Goal: Transaction & Acquisition: Purchase product/service

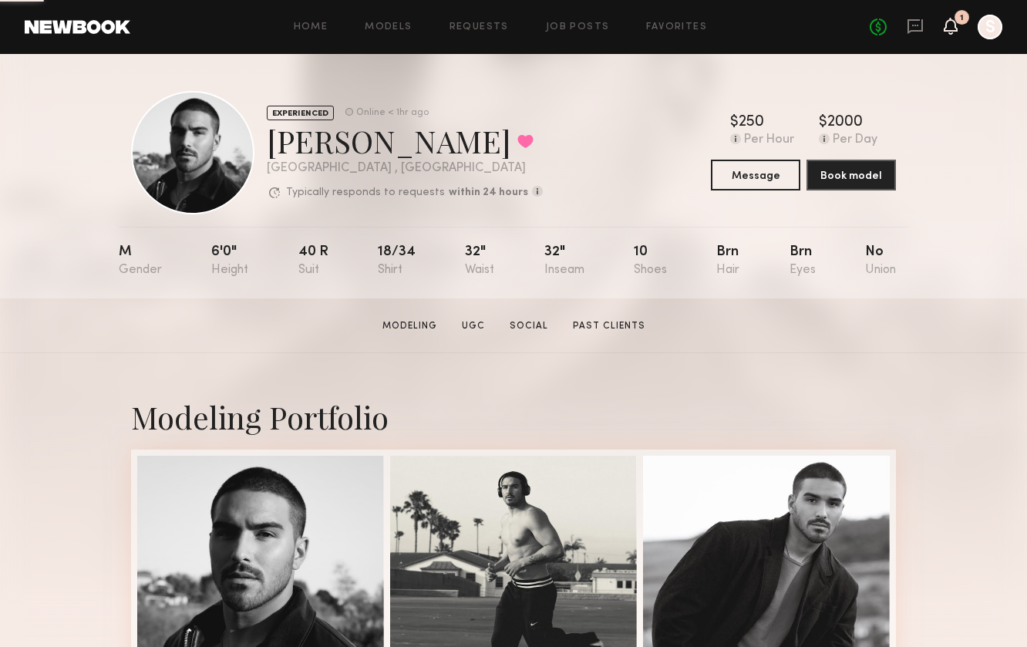
click at [955, 30] on icon at bounding box center [950, 25] width 12 height 11
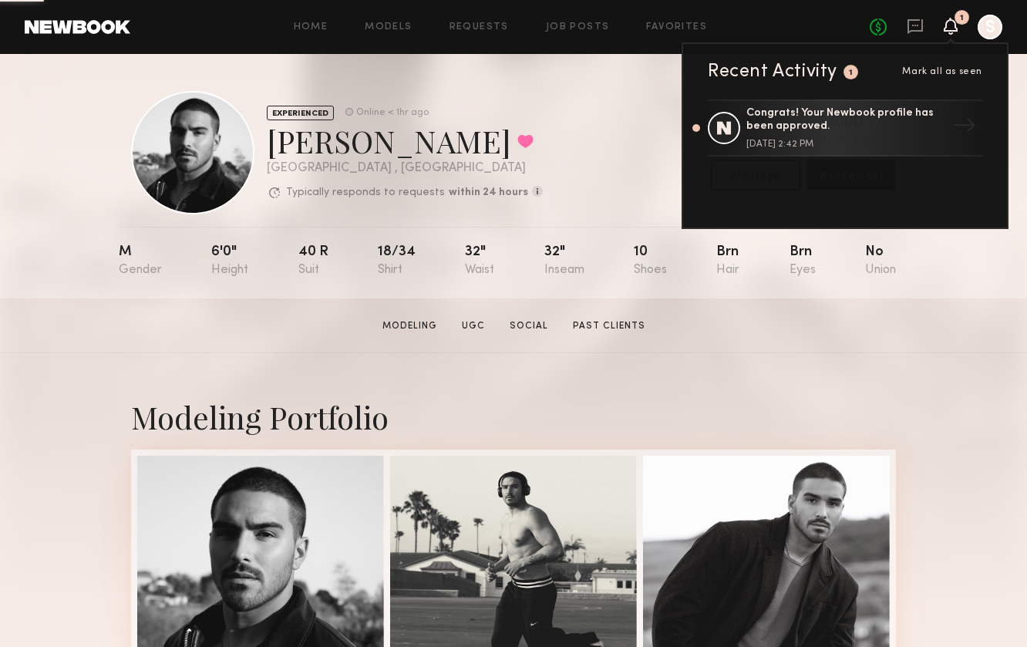
click at [990, 34] on div at bounding box center [989, 27] width 25 height 25
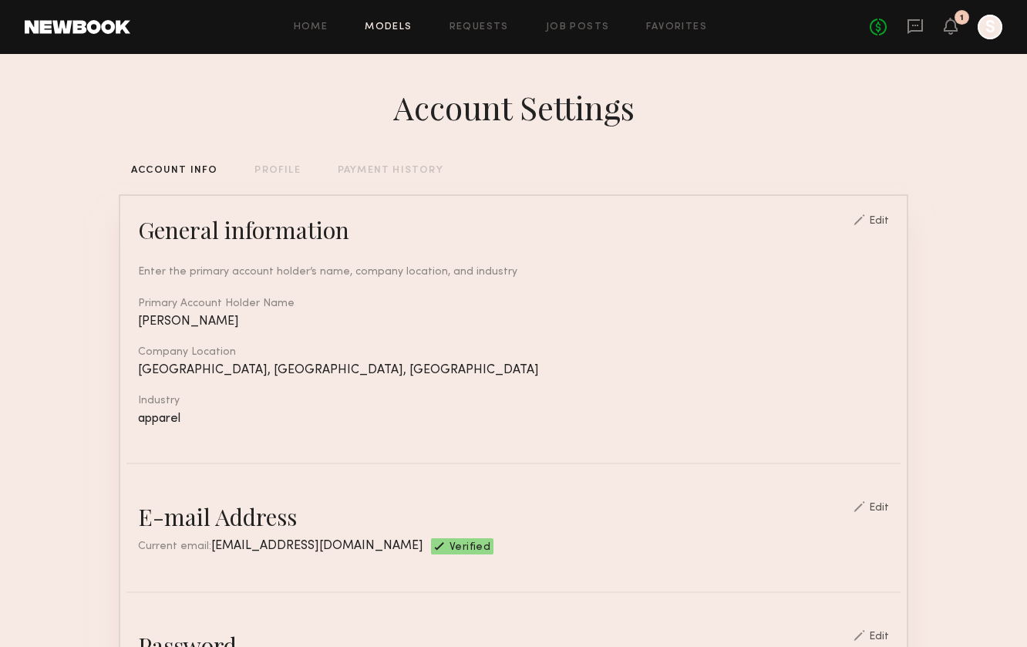
click at [376, 23] on link "Models" at bounding box center [388, 27] width 47 height 10
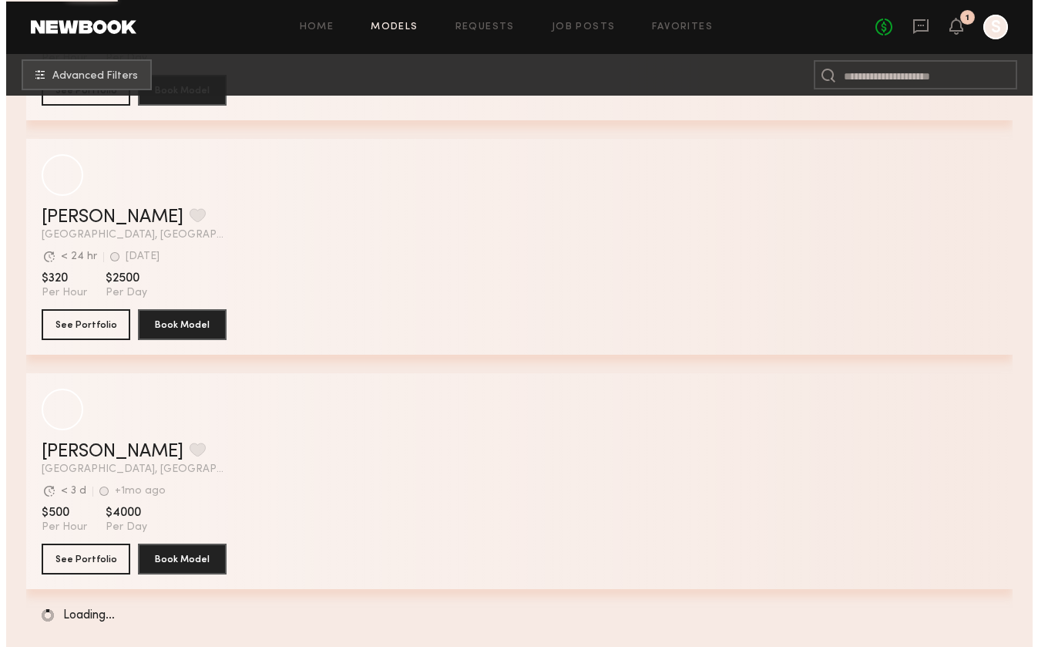
scroll to position [16609, 0]
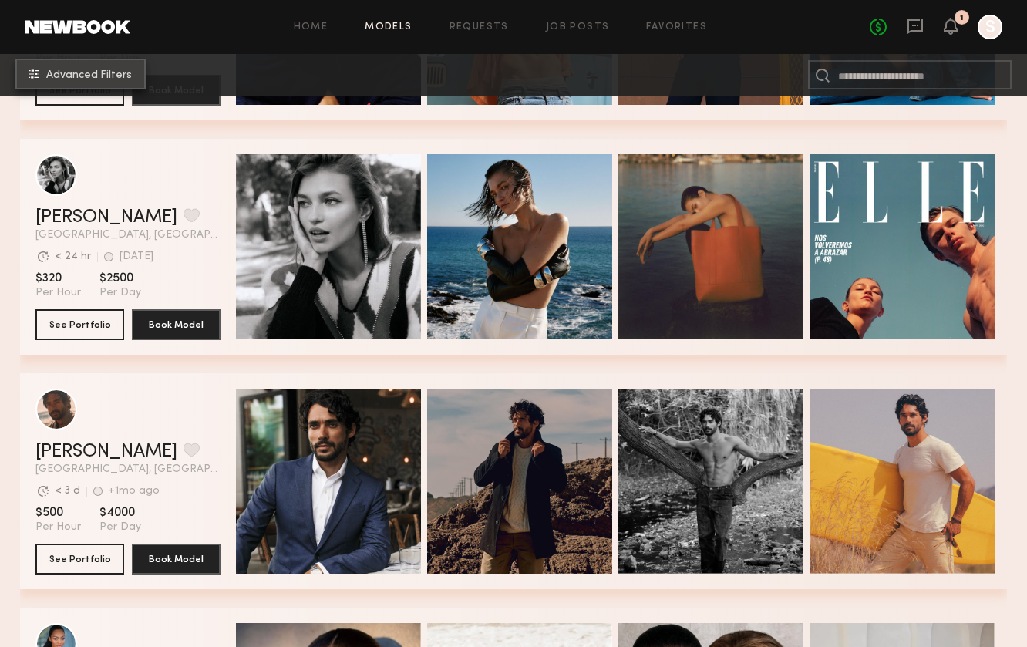
click at [122, 76] on span "Advanced Filters" at bounding box center [89, 75] width 86 height 11
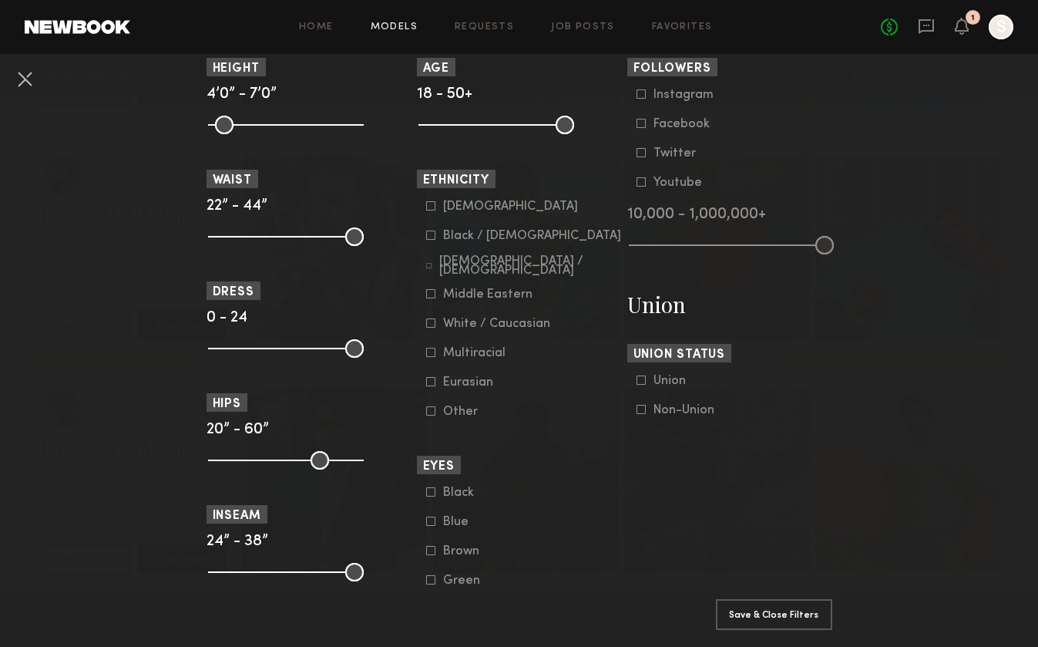
scroll to position [739, 0]
click at [426, 356] on div at bounding box center [430, 351] width 9 height 9
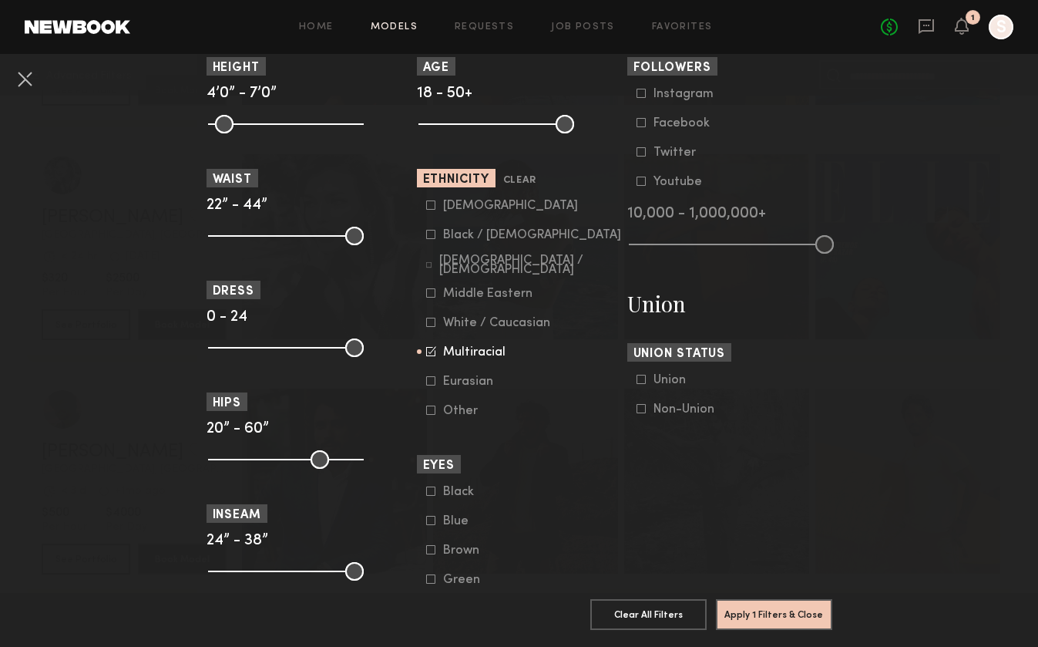
click at [429, 237] on icon at bounding box center [430, 234] width 8 height 8
click at [750, 602] on button "Apply 1 Filters & Close" at bounding box center [774, 613] width 116 height 31
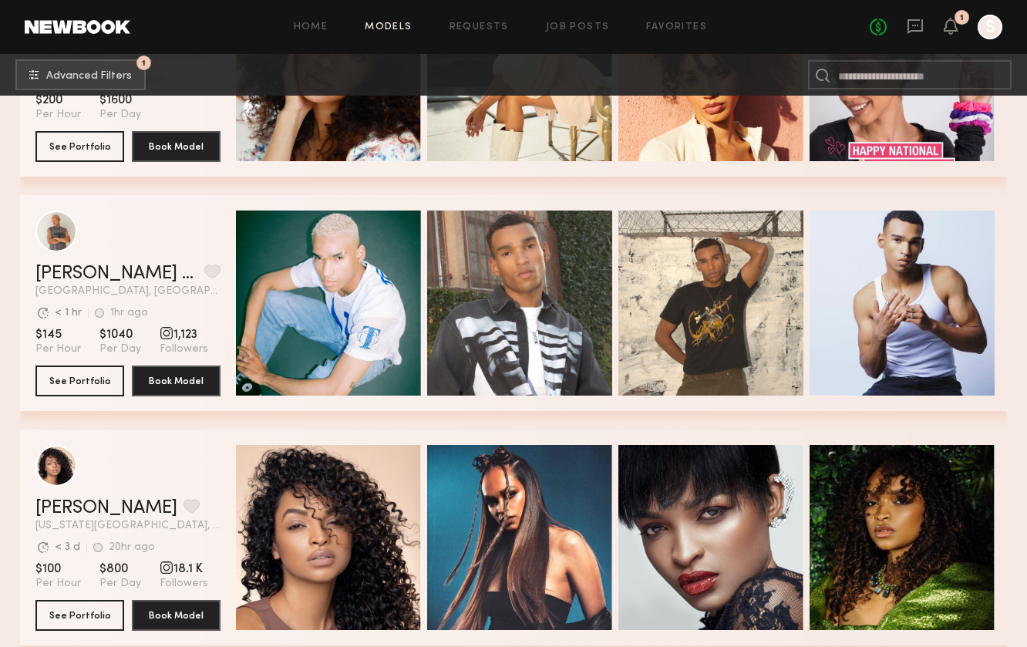
scroll to position [3446, 0]
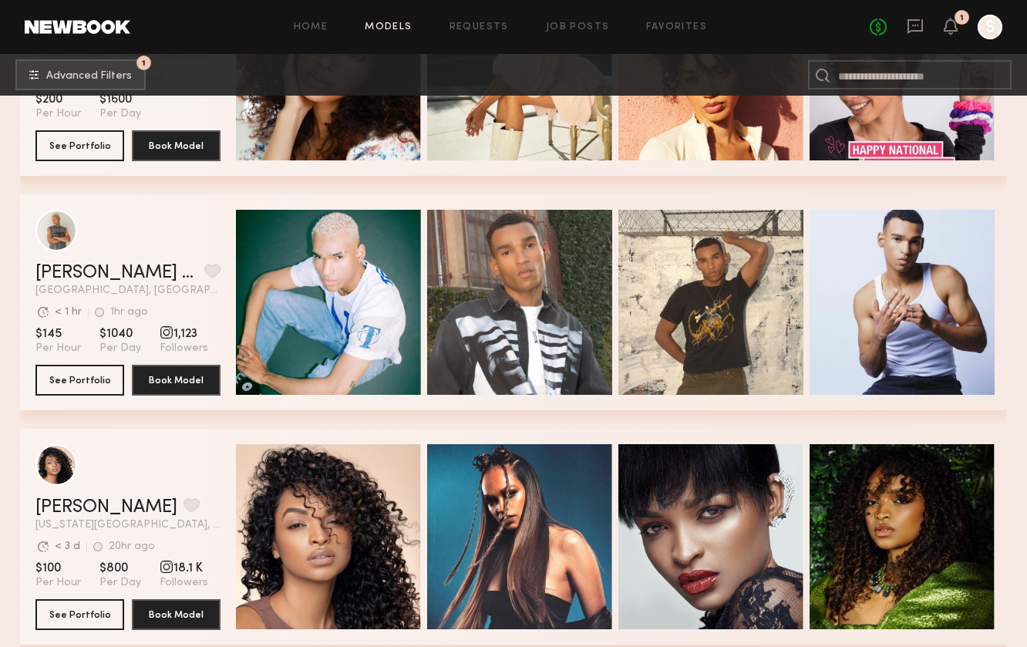
click at [170, 235] on div "grid" at bounding box center [127, 231] width 185 height 42
click at [67, 267] on link "[PERSON_NAME] O." at bounding box center [116, 273] width 163 height 18
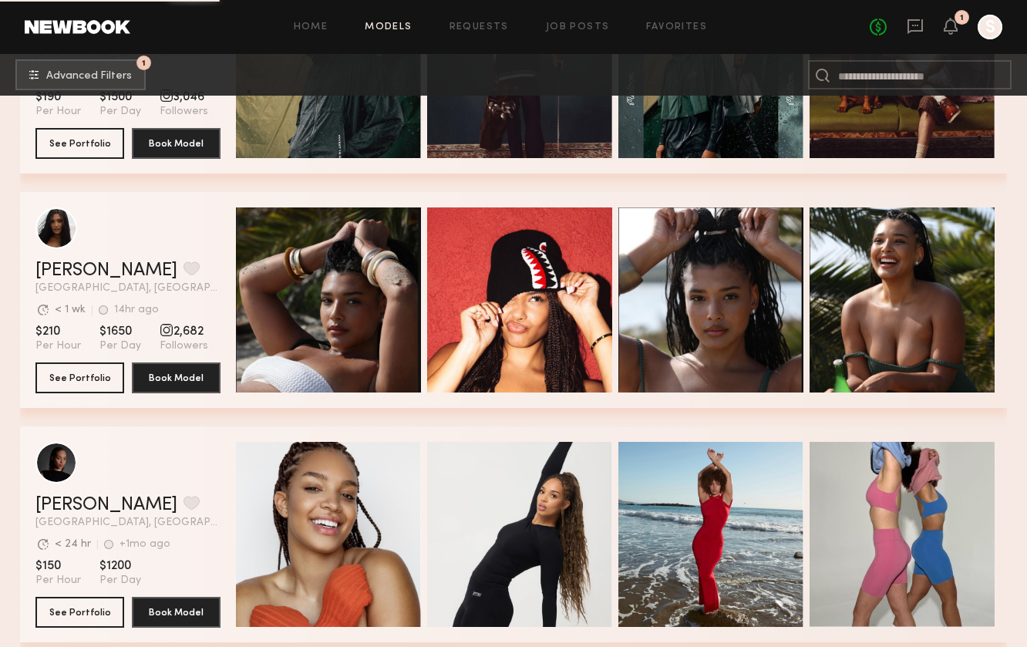
scroll to position [4863, 0]
